Goal: Transaction & Acquisition: Book appointment/travel/reservation

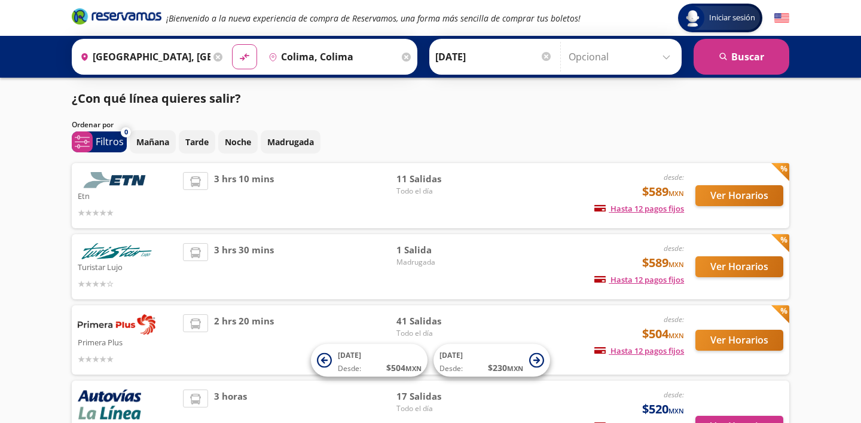
click at [732, 197] on button "Ver Horarios" at bounding box center [740, 195] width 88 height 21
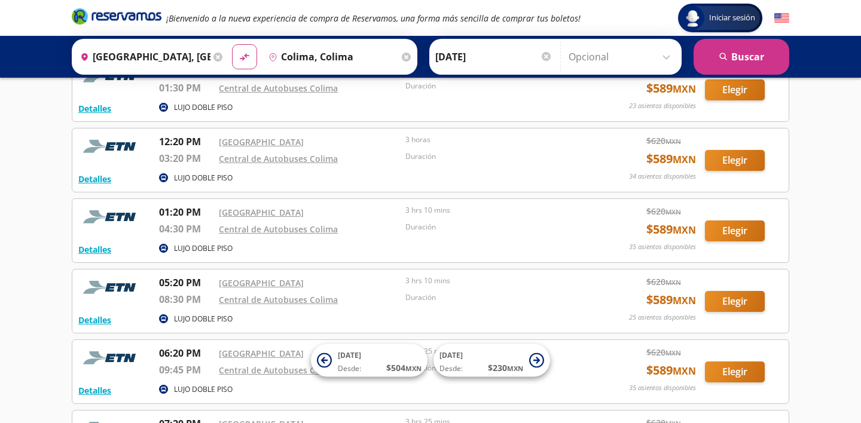
scroll to position [367, 0]
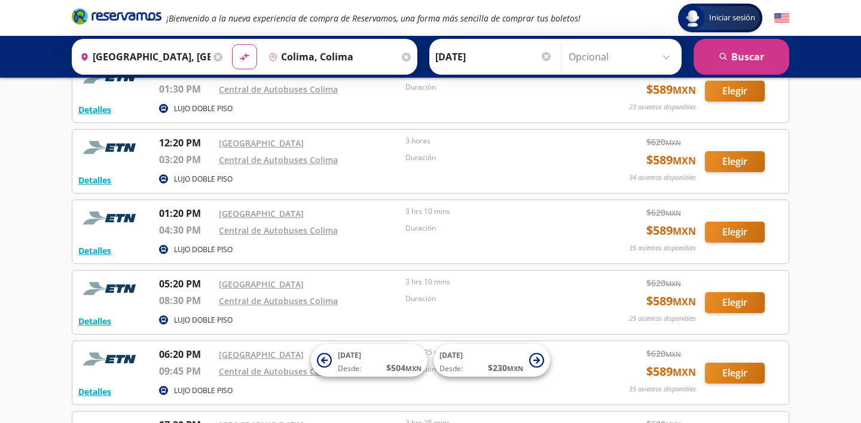
click at [189, 57] on input "[GEOGRAPHIC_DATA], [GEOGRAPHIC_DATA]" at bounding box center [142, 57] width 135 height 30
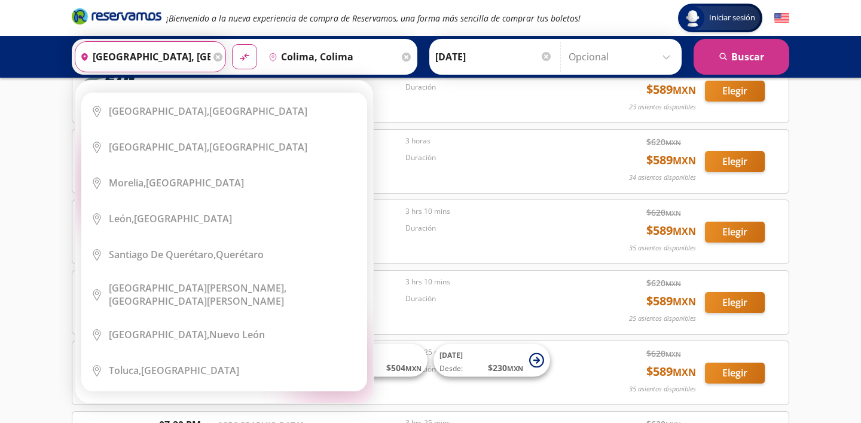
click at [190, 58] on input "[GEOGRAPHIC_DATA], [GEOGRAPHIC_DATA]" at bounding box center [142, 57] width 135 height 30
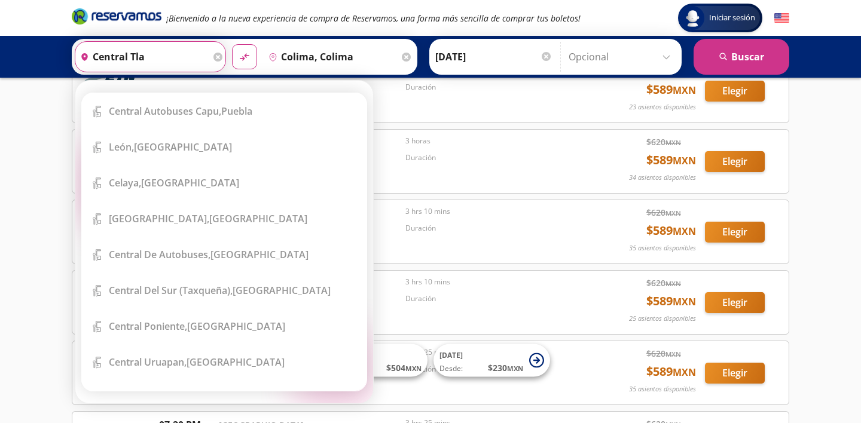
click at [188, 45] on input "central tla" at bounding box center [142, 57] width 135 height 30
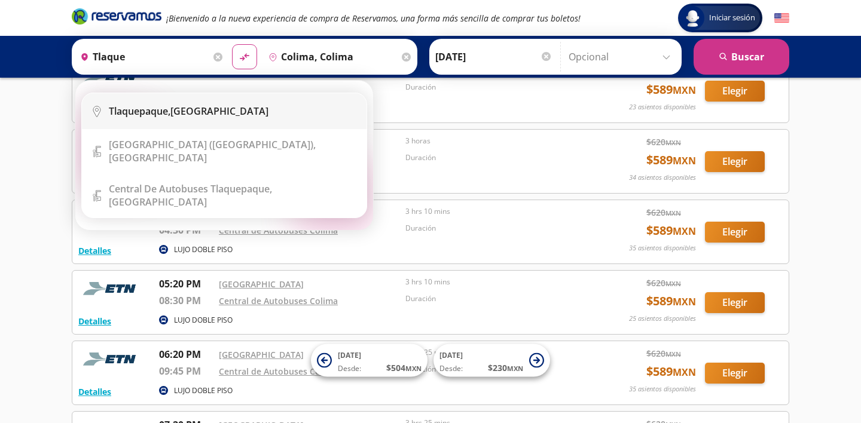
click at [183, 108] on div "Tlaquepaque, [GEOGRAPHIC_DATA]" at bounding box center [189, 111] width 160 height 13
type input "Tlaquepaque, [GEOGRAPHIC_DATA]"
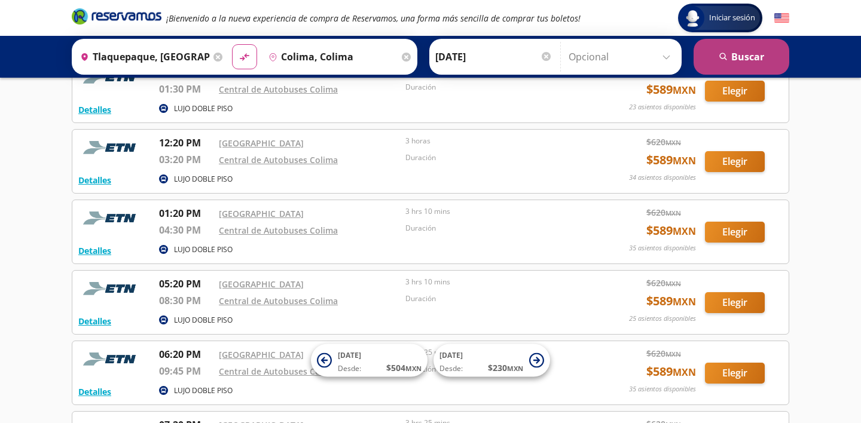
click at [715, 47] on button "search [GEOGRAPHIC_DATA]" at bounding box center [742, 57] width 96 height 36
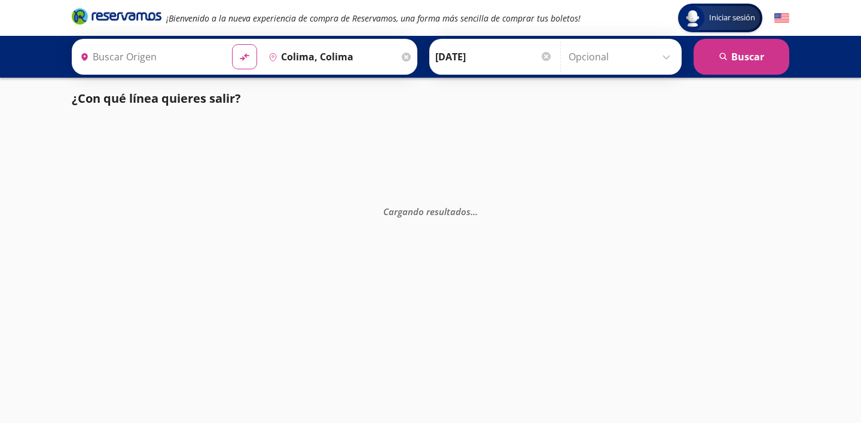
type input "Tlaquepaque, [GEOGRAPHIC_DATA]"
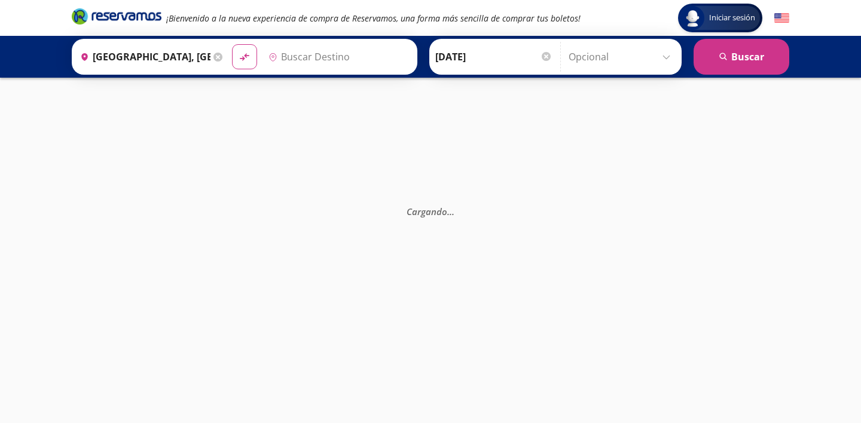
type input "Colima, Colima"
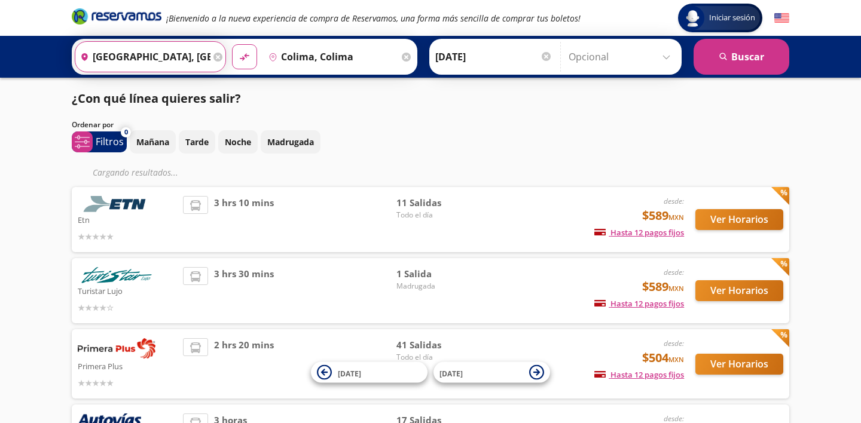
click at [183, 69] on input "[GEOGRAPHIC_DATA], [GEOGRAPHIC_DATA]" at bounding box center [142, 57] width 135 height 30
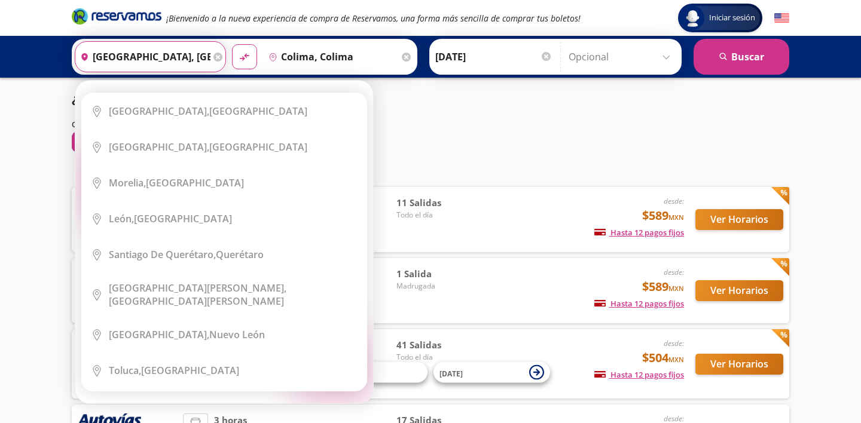
click at [183, 81] on div "Elige tu origen Close Origen heroicons:map-pin-20-solid [GEOGRAPHIC_DATA], [GEO…" at bounding box center [224, 242] width 298 height 323
click at [183, 69] on input "[GEOGRAPHIC_DATA], [GEOGRAPHIC_DATA]" at bounding box center [142, 57] width 135 height 30
click at [182, 58] on input "[GEOGRAPHIC_DATA], [GEOGRAPHIC_DATA]" at bounding box center [142, 57] width 135 height 30
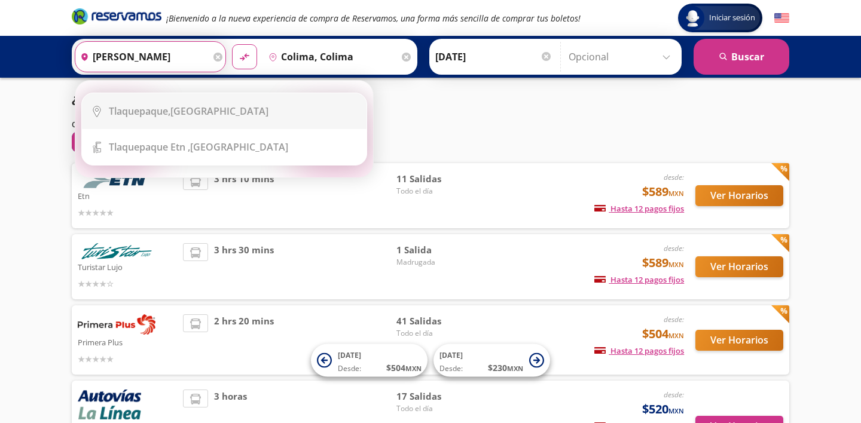
click at [193, 117] on div "Tlaquepaque, [GEOGRAPHIC_DATA]" at bounding box center [189, 111] width 160 height 13
type input "Tlaquepaque, [GEOGRAPHIC_DATA]"
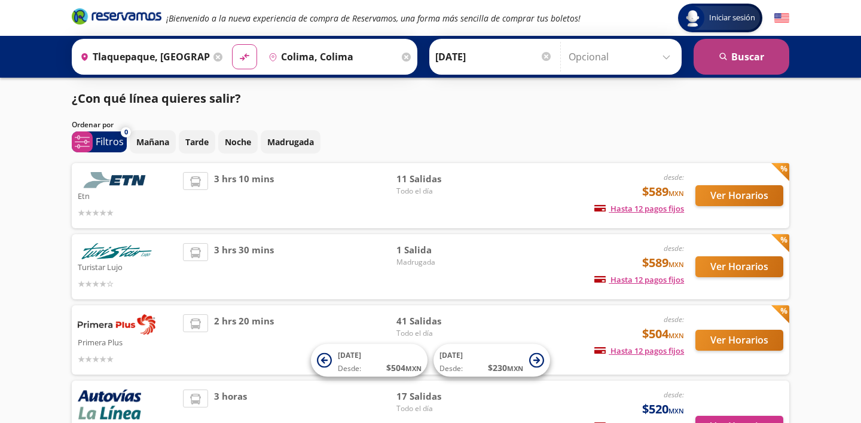
click at [734, 51] on button "search [GEOGRAPHIC_DATA]" at bounding box center [742, 57] width 96 height 36
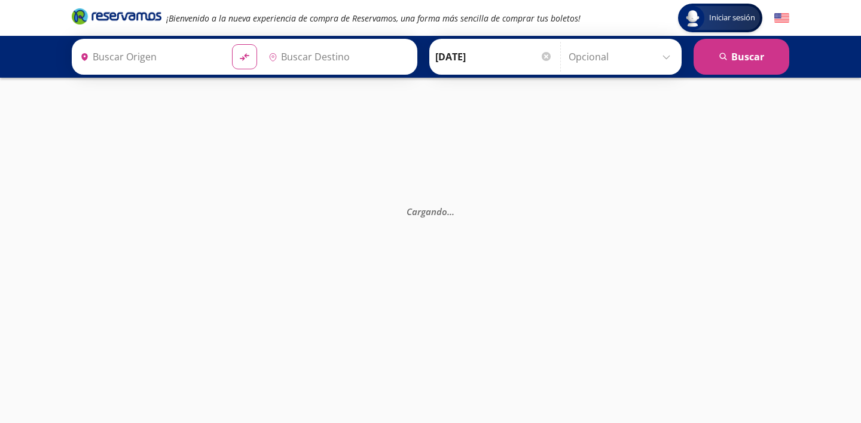
type input "Tlaquepaque, [GEOGRAPHIC_DATA]"
type input "Colima, Colima"
type input "[GEOGRAPHIC_DATA], [GEOGRAPHIC_DATA]"
type input "Colima, Colima"
click at [160, 59] on input "[GEOGRAPHIC_DATA], [GEOGRAPHIC_DATA]" at bounding box center [142, 57] width 135 height 30
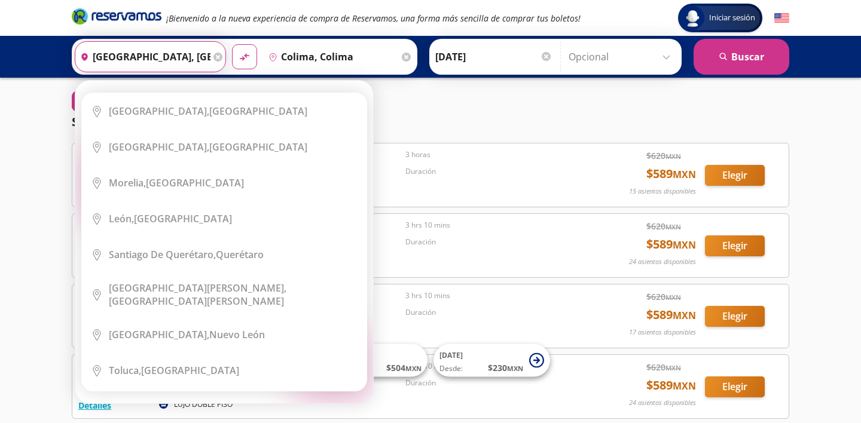
click at [160, 59] on input "[GEOGRAPHIC_DATA], [GEOGRAPHIC_DATA]" at bounding box center [142, 57] width 135 height 30
click at [160, 60] on input "[GEOGRAPHIC_DATA], [GEOGRAPHIC_DATA]" at bounding box center [142, 57] width 135 height 30
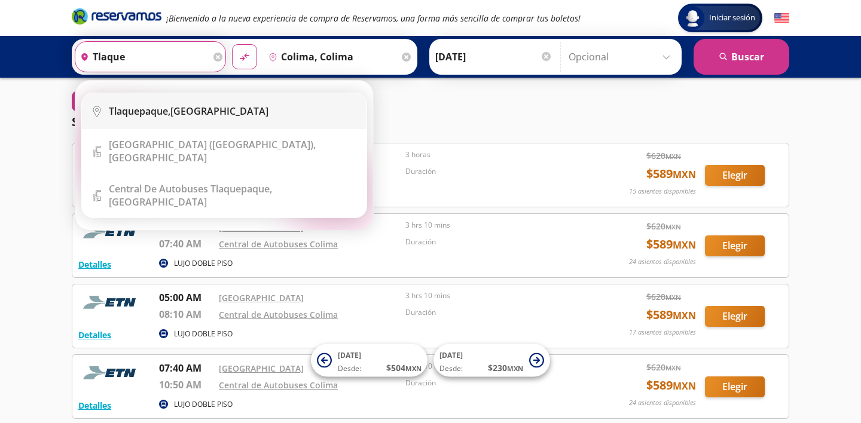
click at [187, 121] on li "City Icon [GEOGRAPHIC_DATA], [GEOGRAPHIC_DATA]" at bounding box center [224, 111] width 285 height 36
type input "Tlaquepaque, [GEOGRAPHIC_DATA]"
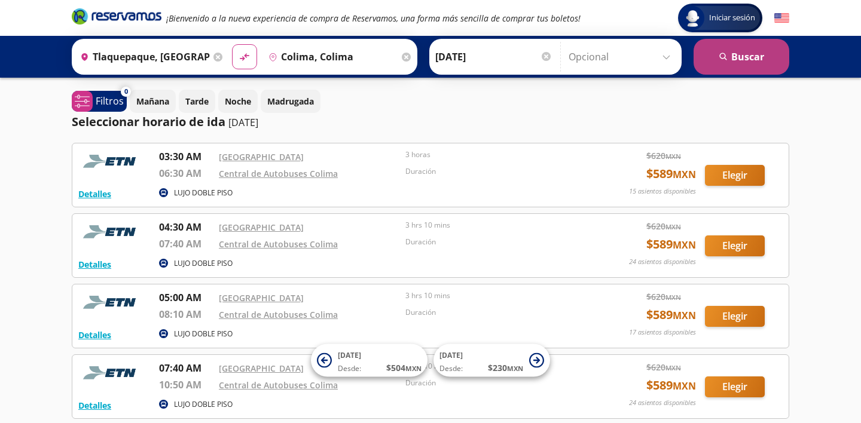
click at [729, 57] on button "search [GEOGRAPHIC_DATA]" at bounding box center [742, 57] width 96 height 36
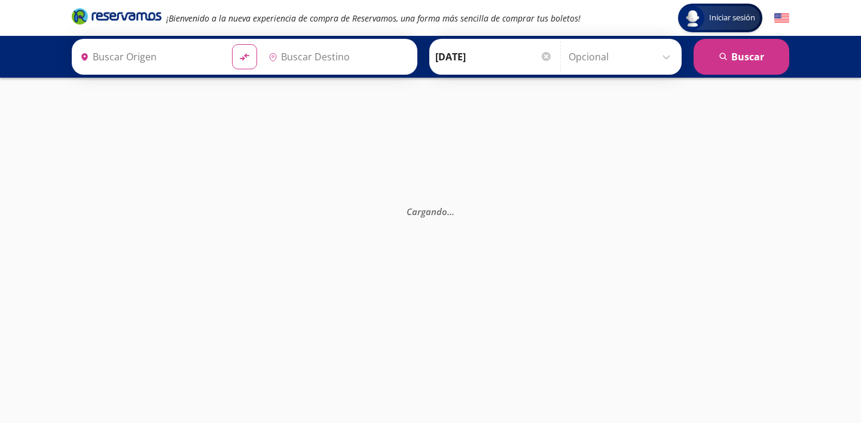
type input "Tlaquepaque, [GEOGRAPHIC_DATA]"
type input "Colima, Colima"
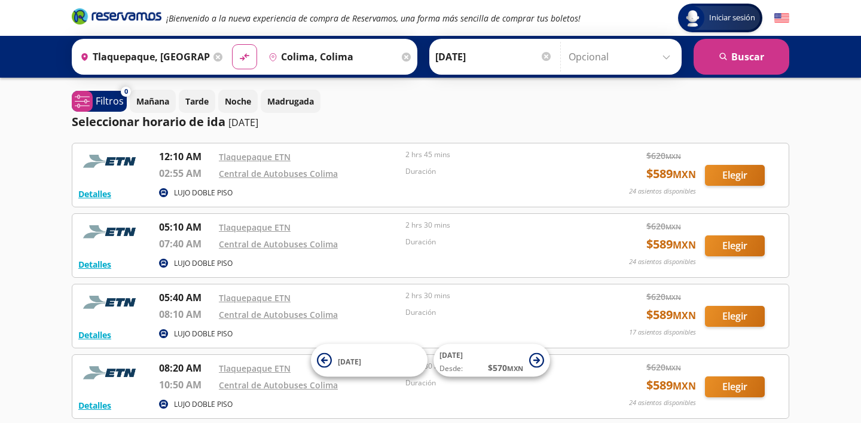
click at [132, 19] on icon "Brand Logo" at bounding box center [117, 16] width 90 height 18
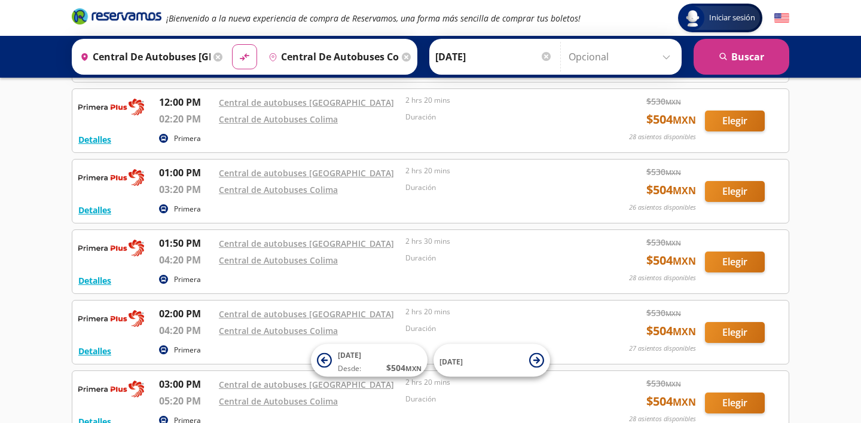
scroll to position [626, 0]
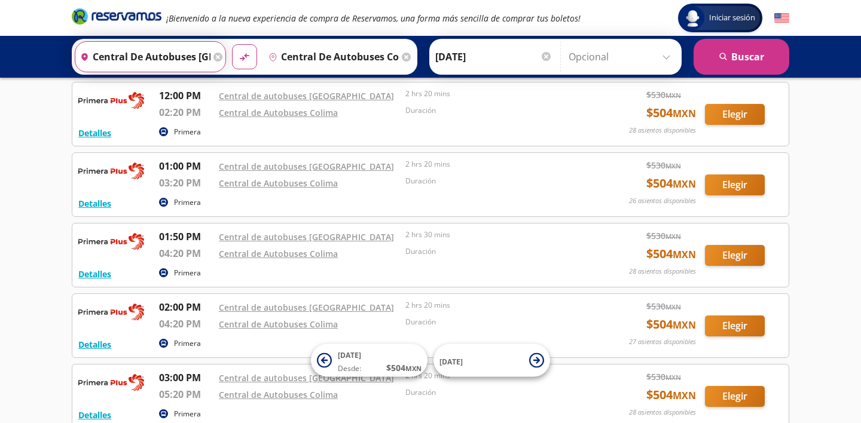
click at [182, 46] on input "Central de Autobuses Tlaquepaque, Jalisco" at bounding box center [142, 57] width 135 height 30
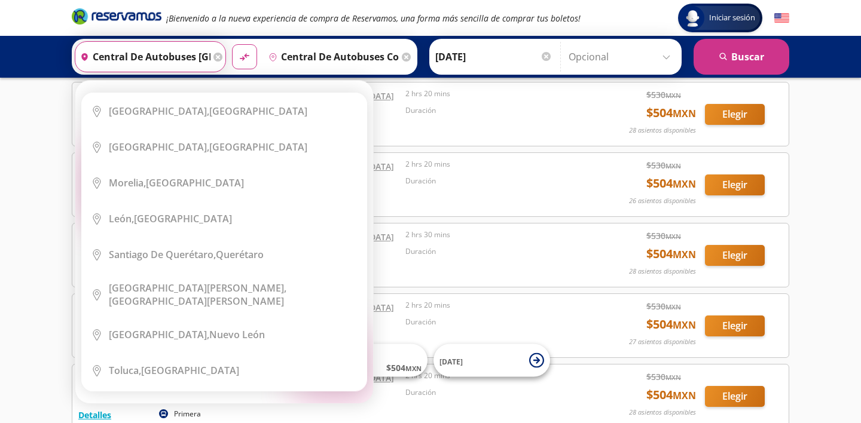
click at [187, 60] on input "Central de Autobuses Tlaquepaque, Jalisco" at bounding box center [142, 57] width 135 height 30
click at [188, 61] on input "Central de Autobuses Tlaquepaque, Jalisco" at bounding box center [142, 57] width 135 height 30
click at [223, 56] on icon at bounding box center [218, 57] width 9 height 9
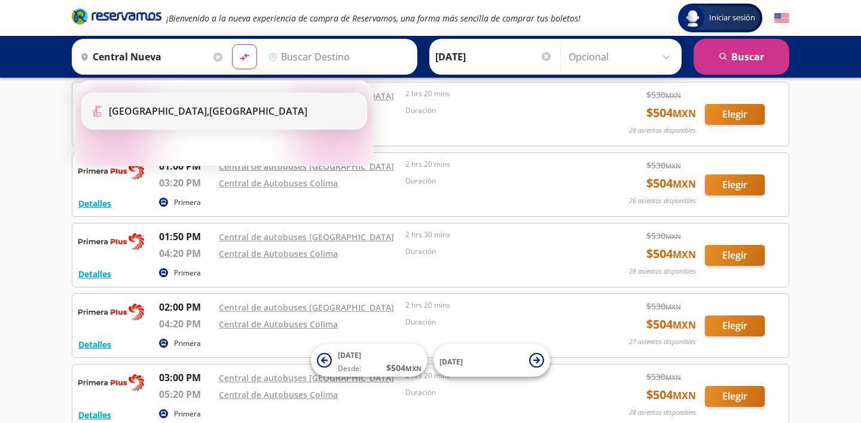
click at [214, 100] on li "Terminal Icon" at bounding box center [224, 111] width 285 height 36
type input "Central Nueva, Jalisco"
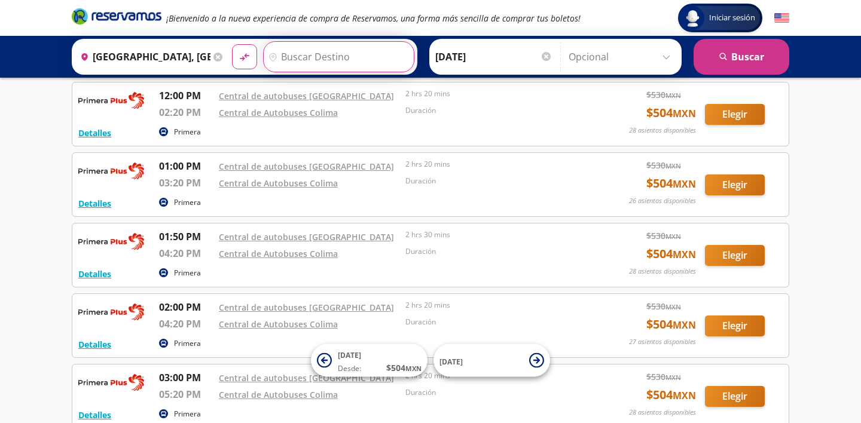
click at [342, 60] on input "Destino" at bounding box center [337, 57] width 147 height 30
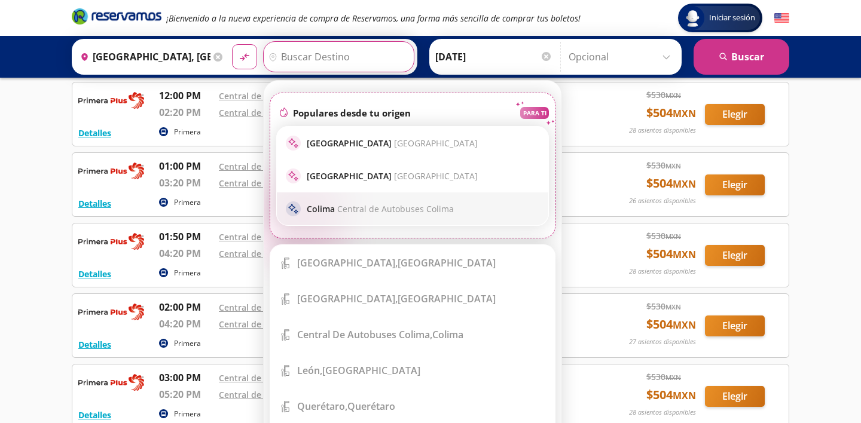
click at [353, 203] on span "Central de Autobuses Colima" at bounding box center [395, 208] width 117 height 11
type input "Central de Autobuses Colima, Colima"
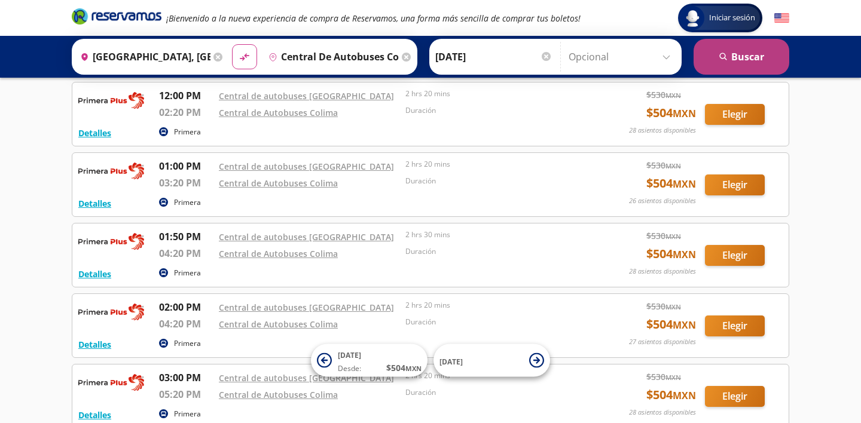
click at [758, 66] on button "search [GEOGRAPHIC_DATA]" at bounding box center [742, 57] width 96 height 36
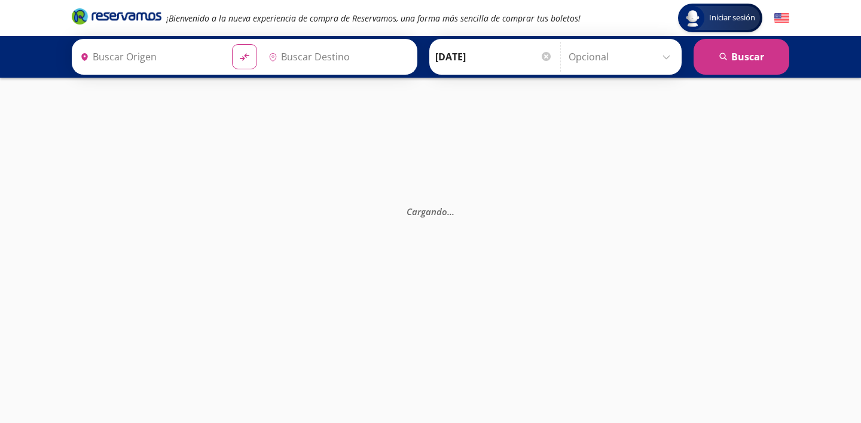
type input "Central de Autobuses Colima, Colima"
type input "Central Nueva, Jalisco"
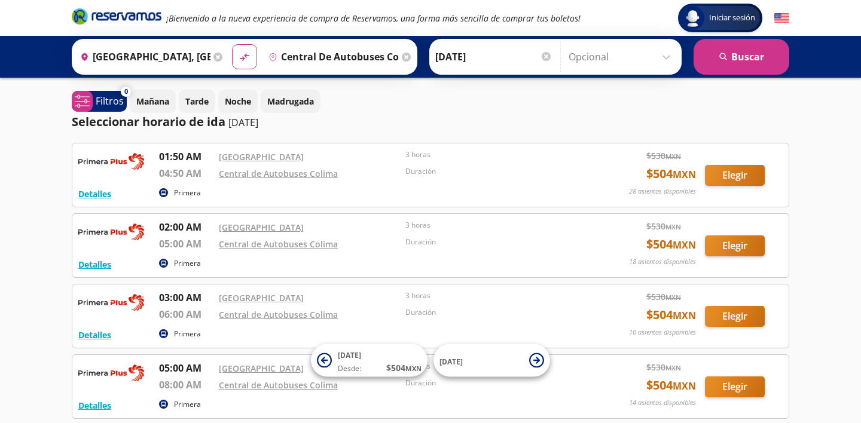
click at [140, 11] on icon "Brand Logo" at bounding box center [117, 16] width 90 height 18
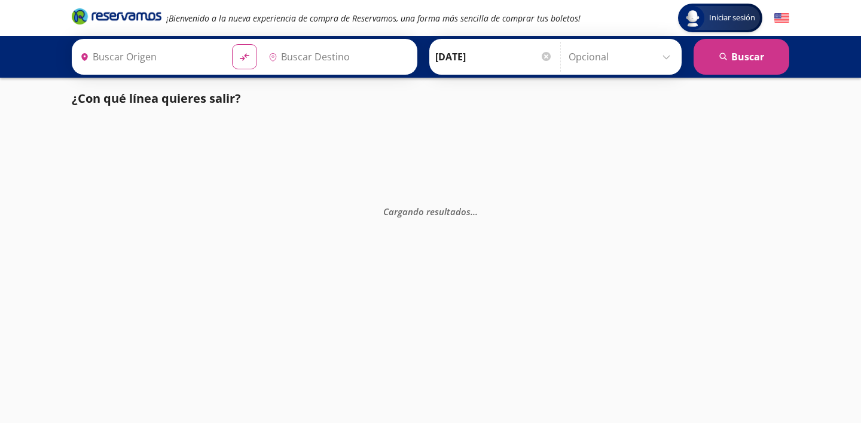
type input "[GEOGRAPHIC_DATA], [GEOGRAPHIC_DATA]"
type input "Central de Autobuses Colima, [GEOGRAPHIC_DATA]"
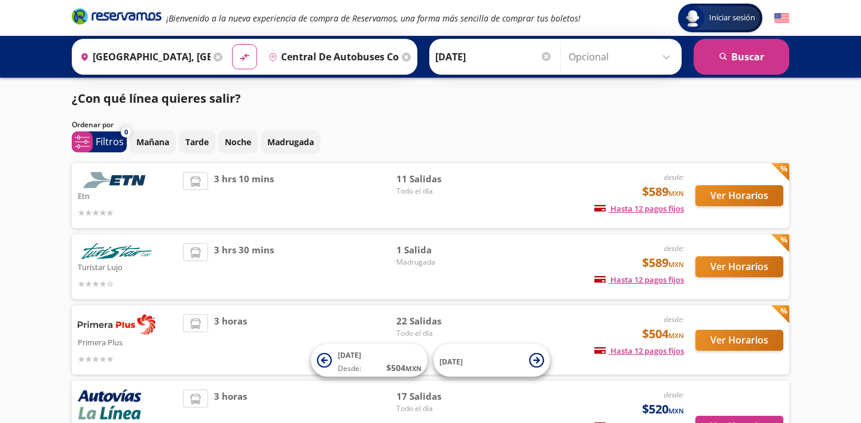
click at [739, 200] on button "Ver Horarios" at bounding box center [740, 195] width 88 height 21
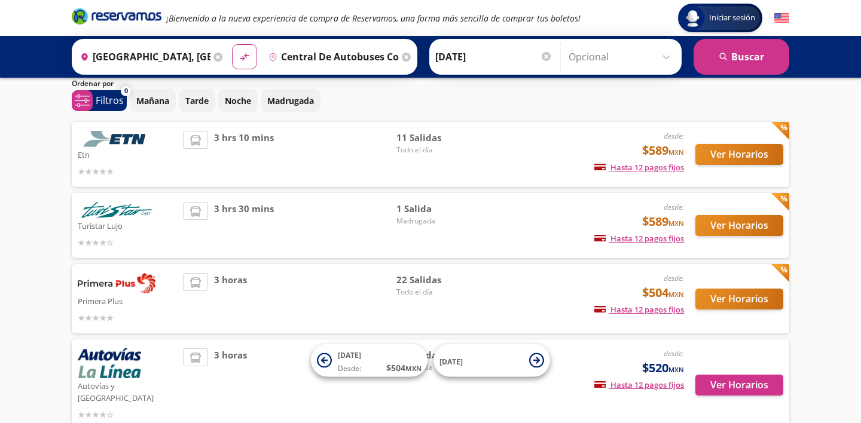
click at [722, 223] on button "Ver Horarios" at bounding box center [740, 225] width 88 height 21
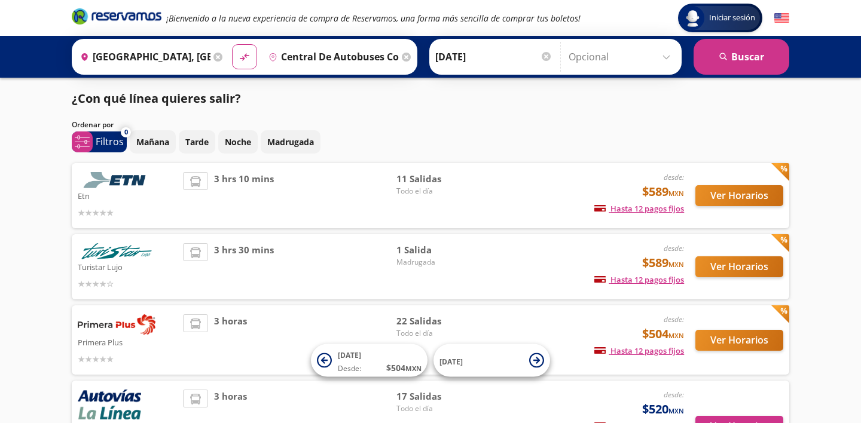
scroll to position [41, 0]
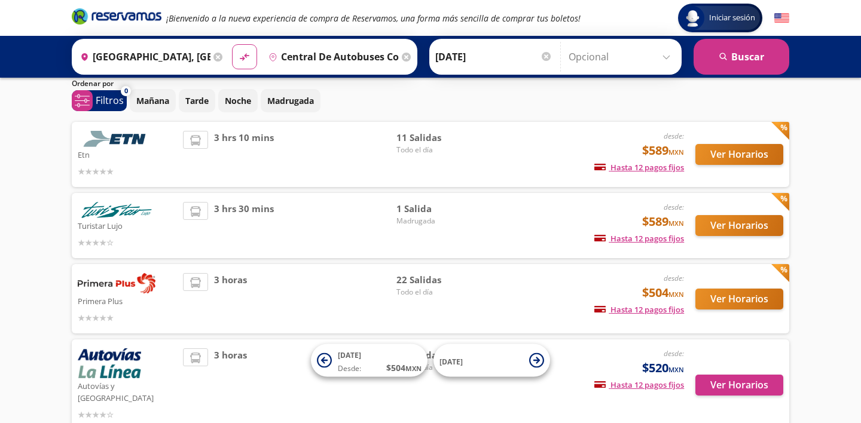
click at [729, 295] on button "Ver Horarios" at bounding box center [740, 299] width 88 height 21
